Goal: Information Seeking & Learning: Learn about a topic

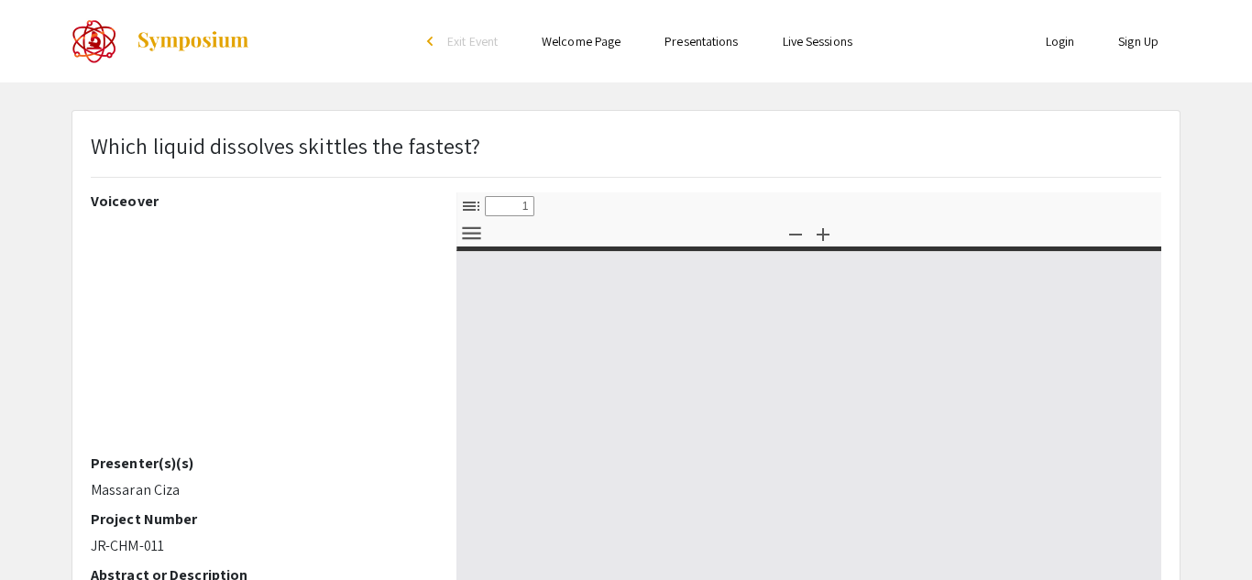
select select "custom"
type input "0"
select select "custom"
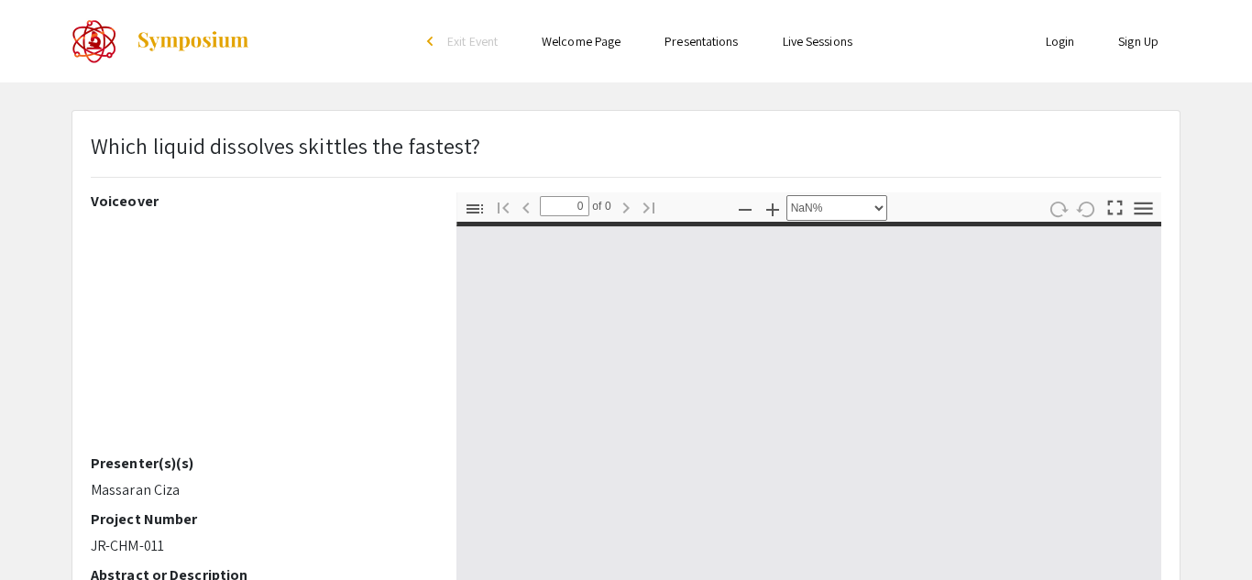
type input "1"
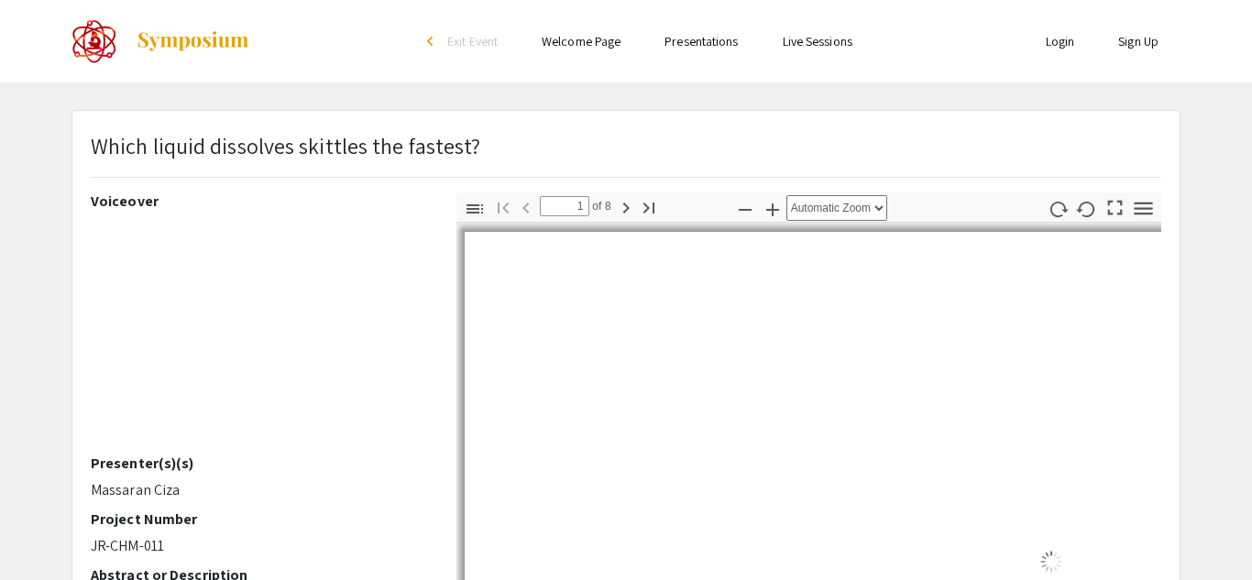
select select "auto"
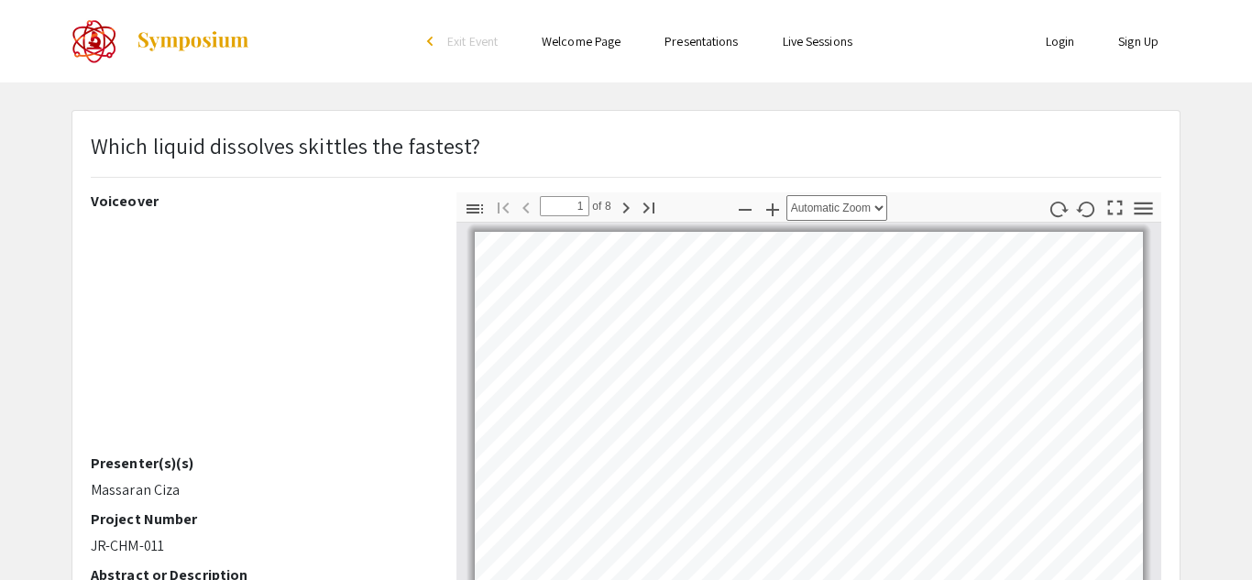
scroll to position [4, 0]
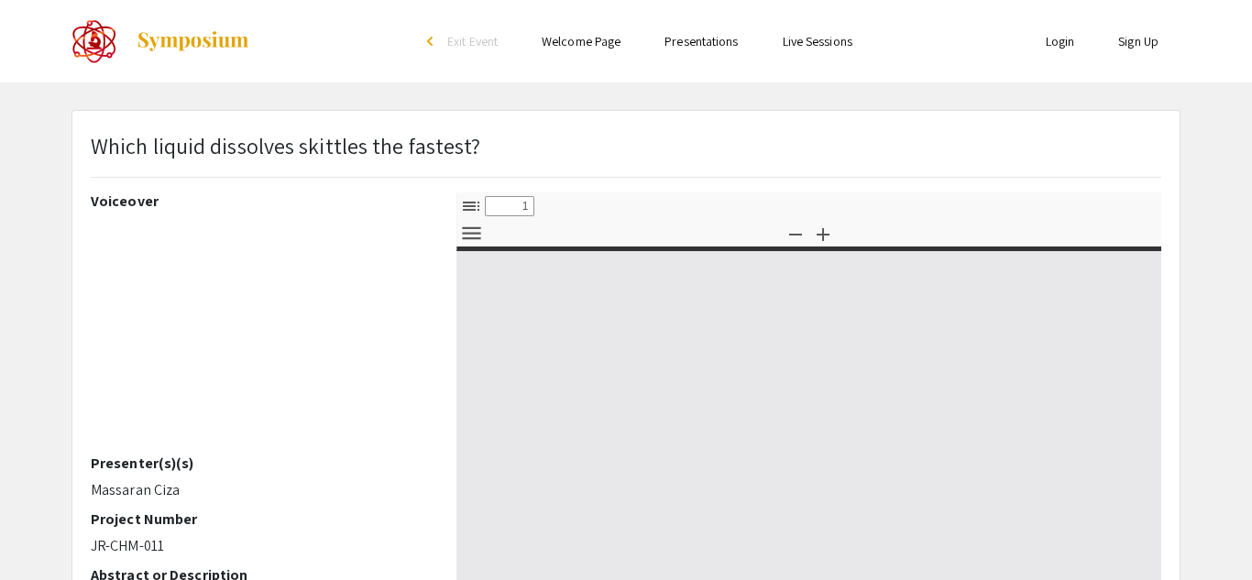
select select "custom"
type input "0"
select select "custom"
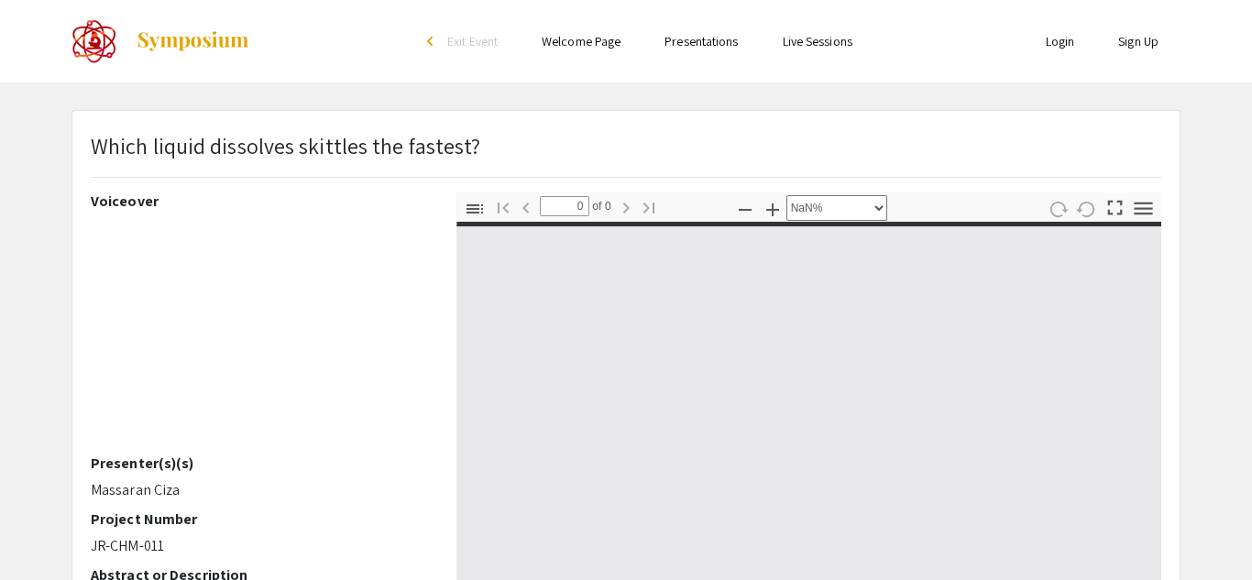
type input "1"
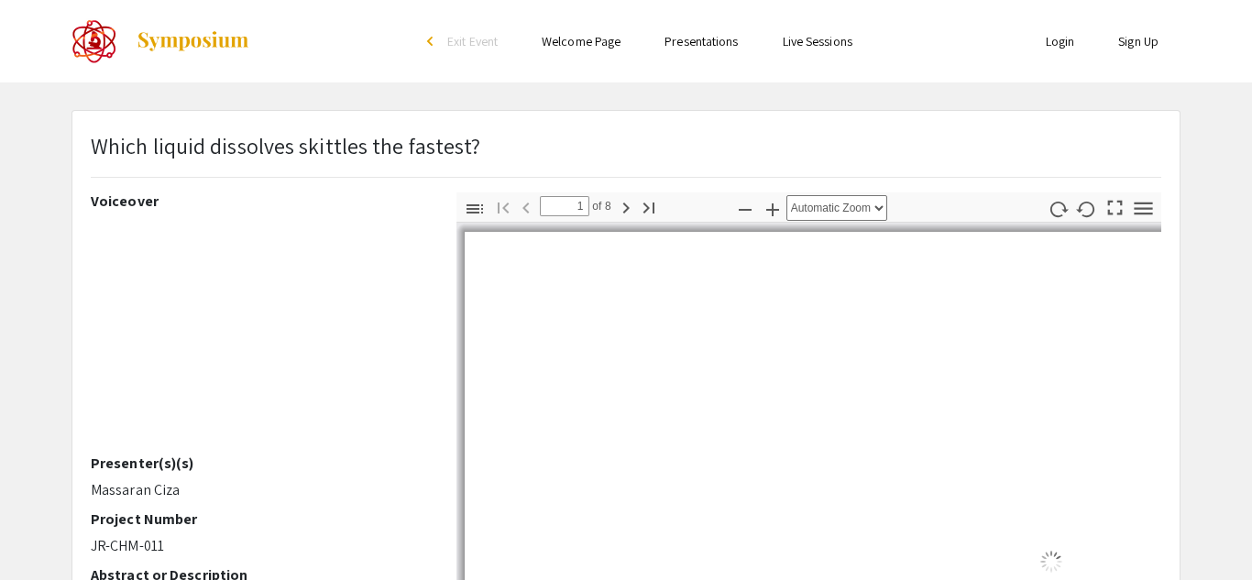
select select "auto"
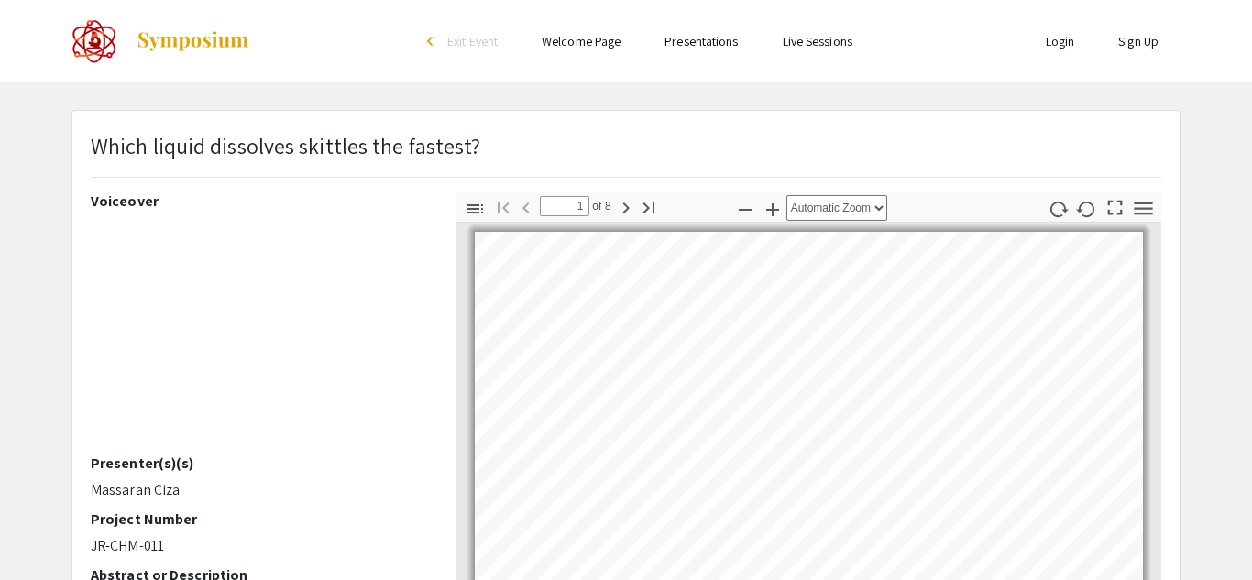
scroll to position [4, 0]
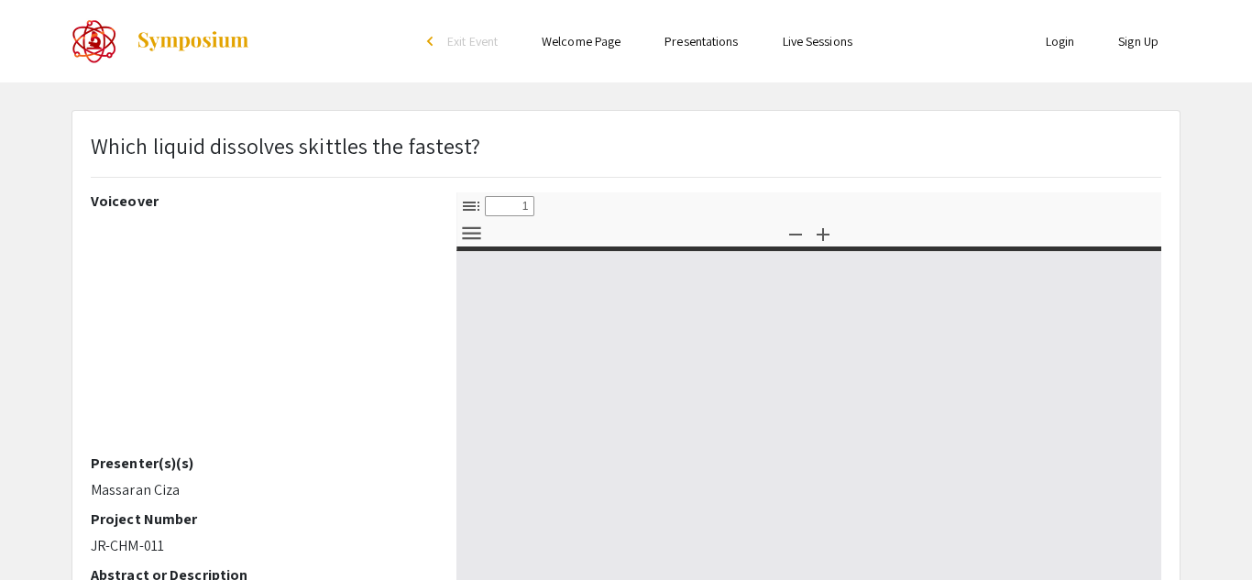
select select "custom"
type input "0"
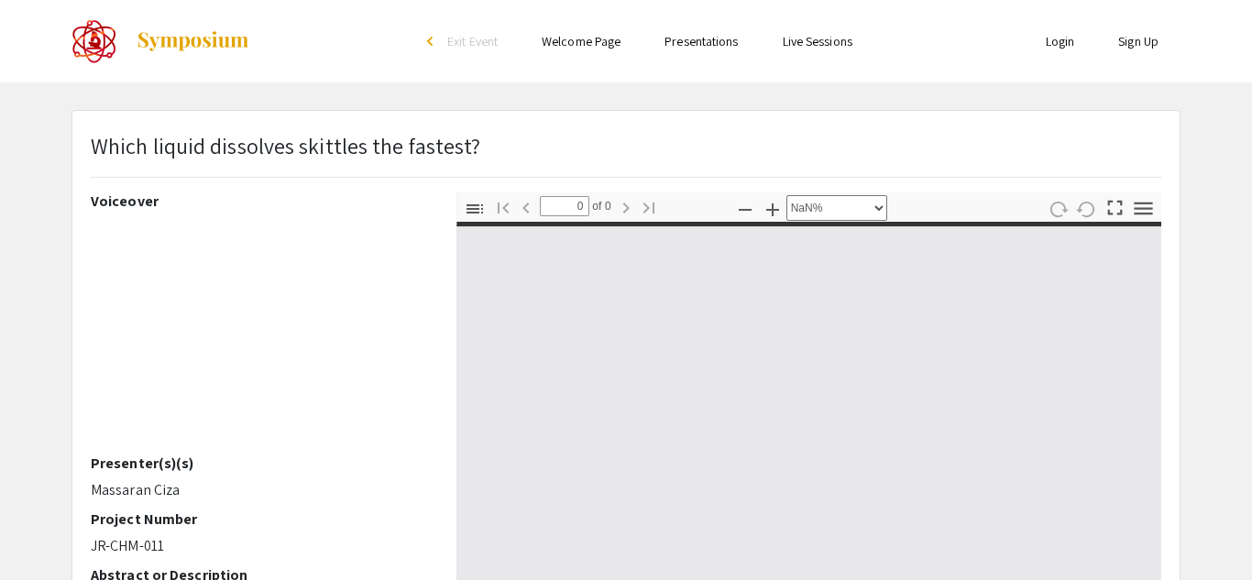
select select "auto"
type input "1"
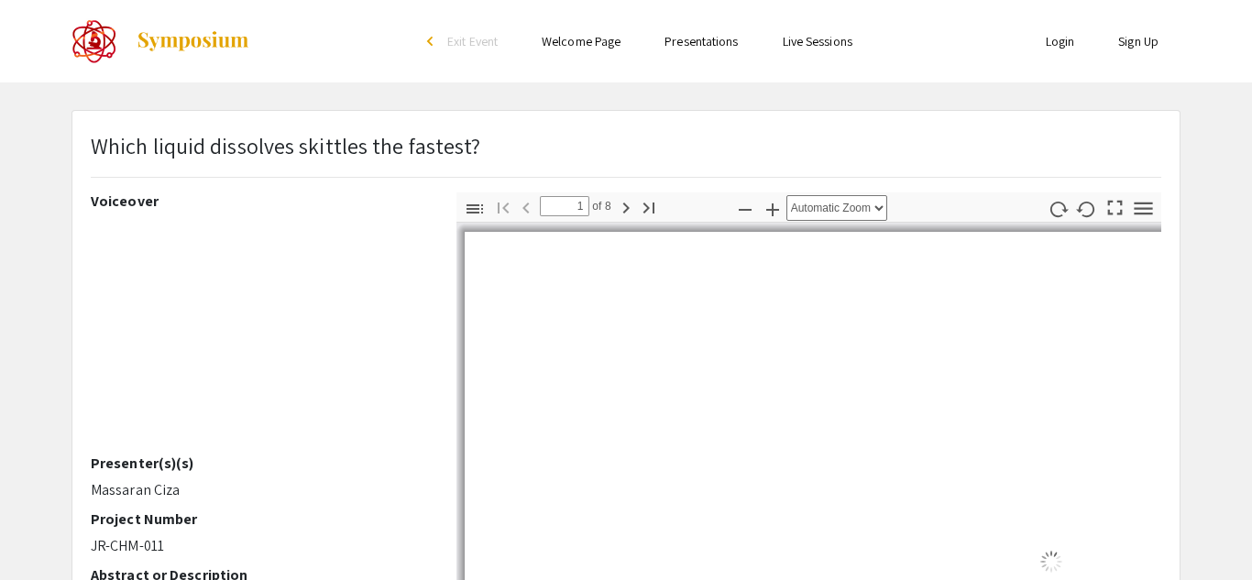
select select "auto"
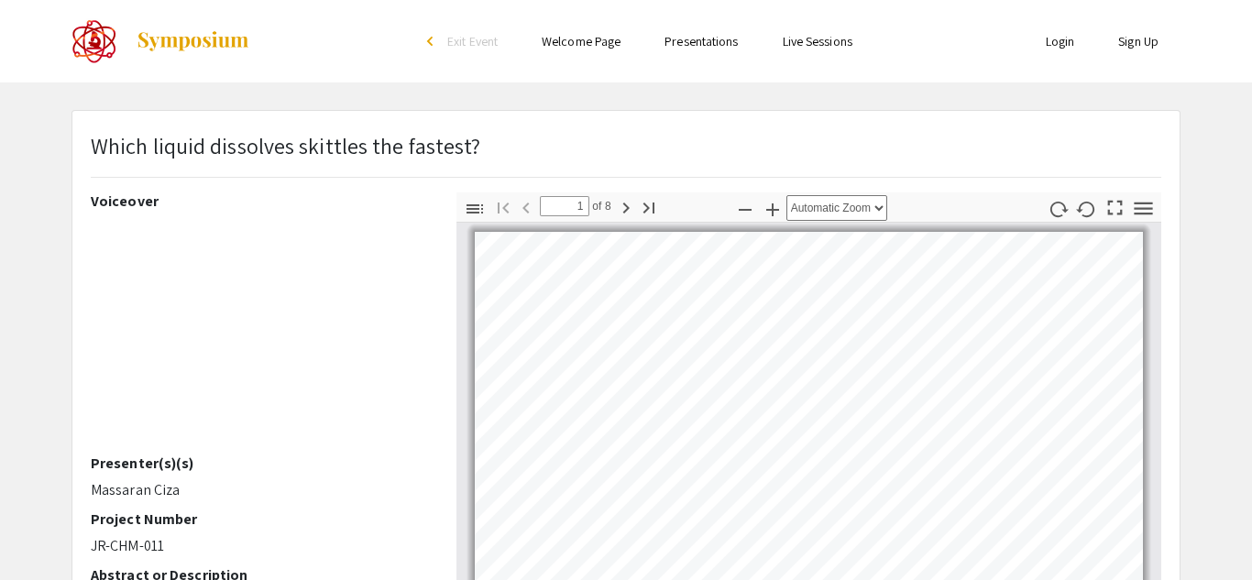
scroll to position [4, 0]
